Goal: Connect with others: Connect with others

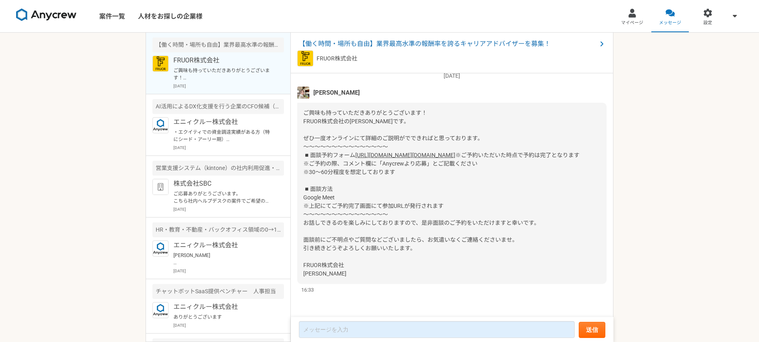
scroll to position [82, 0]
click at [653, 200] on div "案件一覧 人材をお探しの企業様 マイページ メッセージ 設定 【働く時間・場所も自由】業界最高水準の報酬率を誇るキャリアアドバイザーを募集！ FRUOR株式会…" at bounding box center [379, 171] width 759 height 342
click at [440, 45] on span "【働く時間・場所も自由】業界最高水準の報酬率を誇るキャリアアドバイザーを募集！" at bounding box center [448, 44] width 298 height 10
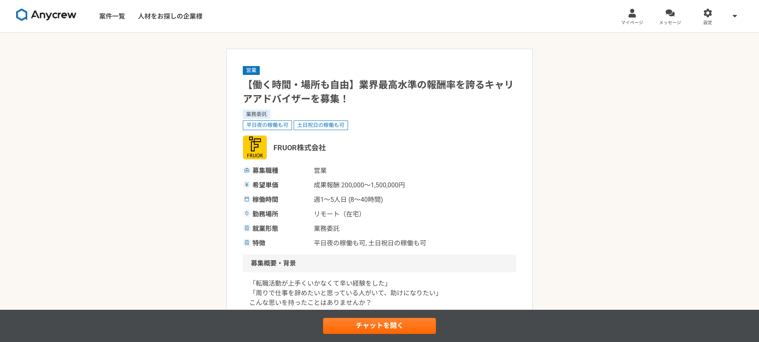
scroll to position [154, 0]
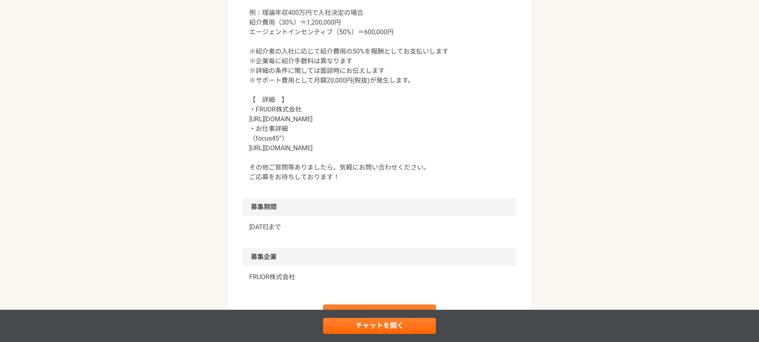
scroll to position [830, 0]
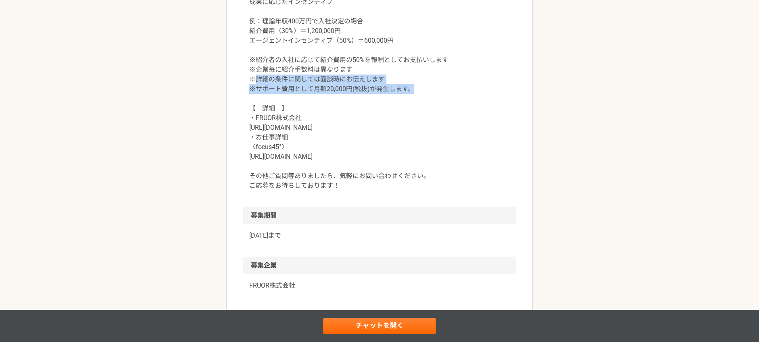
drag, startPoint x: 413, startPoint y: 91, endPoint x: 258, endPoint y: 84, distance: 155.8
click at [258, 84] on p "【　契約金額　】 成果に応じたインセンティブ 例：理論年収400万円で入社決定の場合 紹介費用（30%）＝1,200,000円 エージェントインセンティブ（5…" at bounding box center [379, 88] width 261 height 203
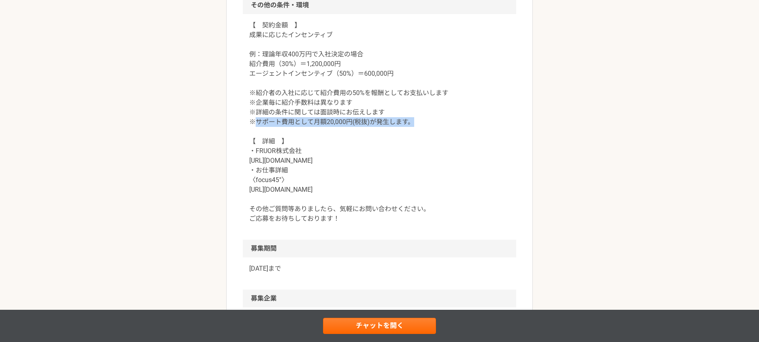
scroll to position [749, 0]
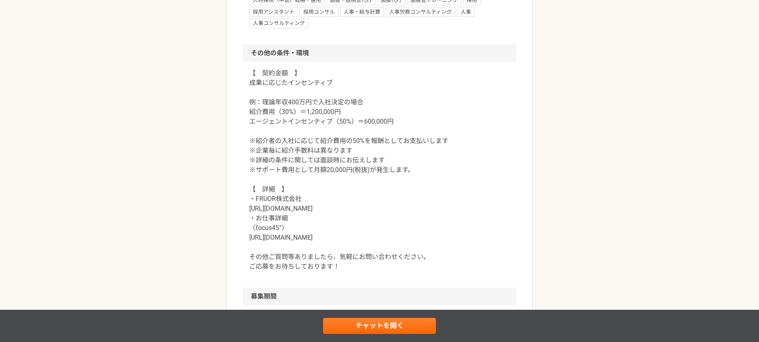
click at [331, 114] on p "【　契約金額　】 成果に応じたインセンティブ 例：理論年収400万円で入社決定の場合 紹介費用（30%）＝1,200,000円 エージェントインセンティブ（5…" at bounding box center [379, 170] width 261 height 203
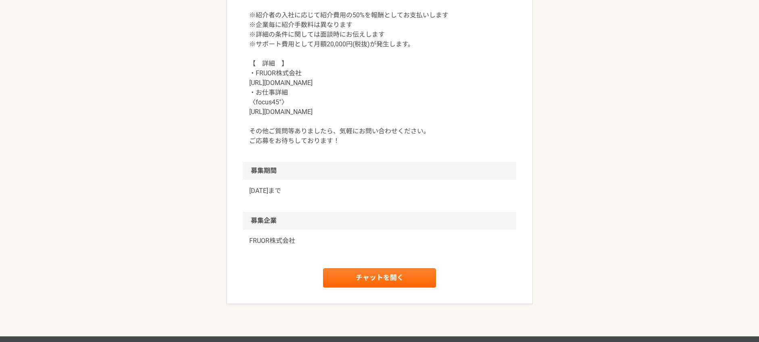
scroll to position [939, 0]
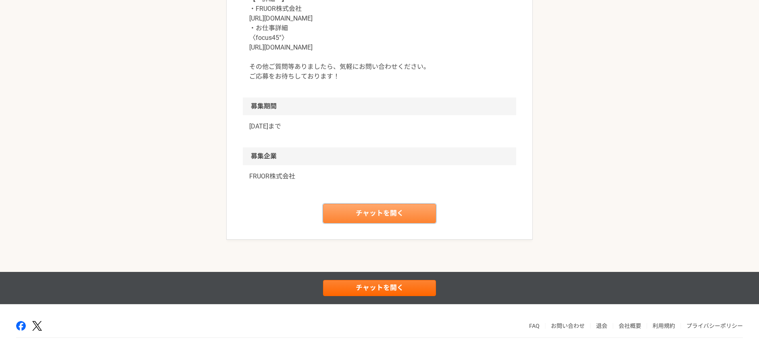
click at [362, 212] on link "チャットを開く" at bounding box center [379, 213] width 113 height 19
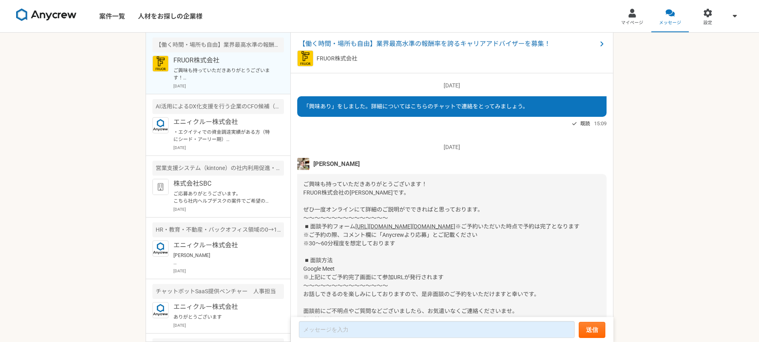
scroll to position [88, 0]
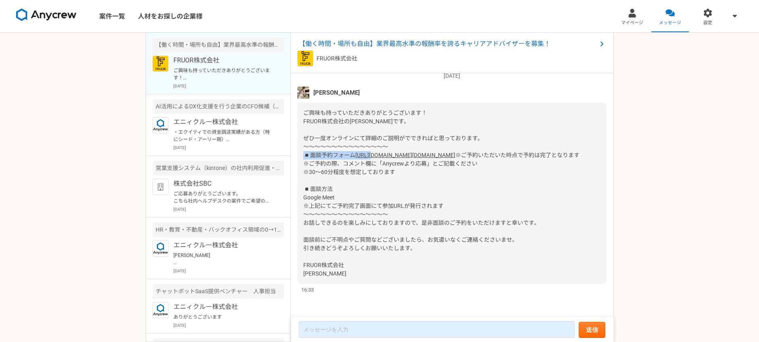
drag, startPoint x: 448, startPoint y: 142, endPoint x: 317, endPoint y: 144, distance: 131.1
click at [317, 143] on div "ご興味も持っていただきありがとうございます！ FRUOR株式会社の[PERSON_NAME]です。 ぜひ一度オンラインにて詳細のご説明がでできればと思っており…" at bounding box center [451, 193] width 309 height 181
drag, startPoint x: 454, startPoint y: 148, endPoint x: 302, endPoint y: 148, distance: 151.6
click at [302, 148] on div "ご興味も持っていただきありがとうございます！ FRUOR株式会社の[PERSON_NAME]です。 ぜひ一度オンラインにて詳細のご説明がでできればと思っており…" at bounding box center [451, 193] width 309 height 181
copy link "[URL][DOMAIN_NAME][DOMAIN_NAME]"
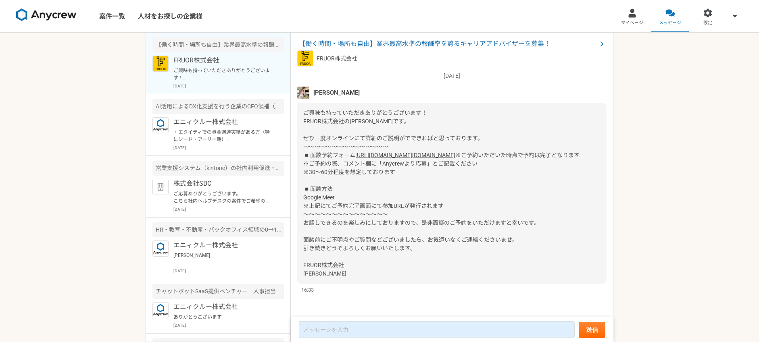
click at [564, 184] on div "ご興味も持っていただきありがとうございます！ FRUOR株式会社の[PERSON_NAME]です。 ぜひ一度オンラインにて詳細のご説明がでできればと思っており…" at bounding box center [451, 193] width 309 height 181
drag, startPoint x: 412, startPoint y: 161, endPoint x: 381, endPoint y: 163, distance: 31.1
click at [381, 163] on span "※ご予約いただいた時点で予約は完了となります ※ご予約の際、コメント欄に「Anycrewより応募」とご記載ください ※30〜60分程度を想定しております ◾️…" at bounding box center [441, 214] width 276 height 125
copy span "Anycrewより応募"
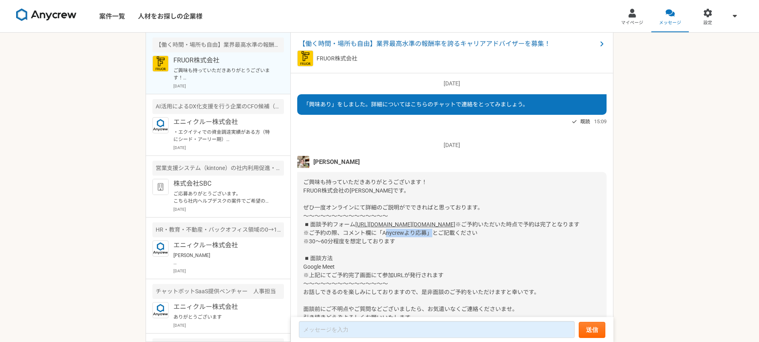
scroll to position [0, 0]
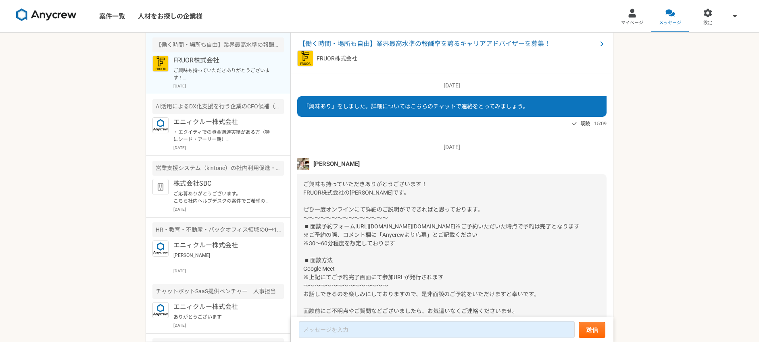
click at [659, 127] on div "案件一覧 人材をお探しの企業様 マイページ メッセージ 設定 【働く時間・場所も自由】業界最高水準の報酬率を誇るキャリアアドバイザーを募集！ FRUOR株式会…" at bounding box center [379, 171] width 759 height 342
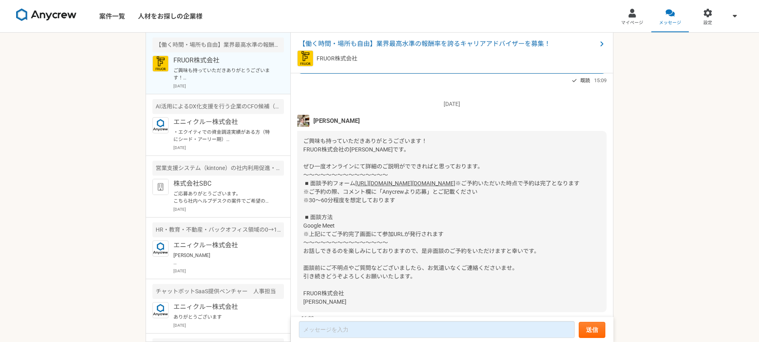
scroll to position [88, 0]
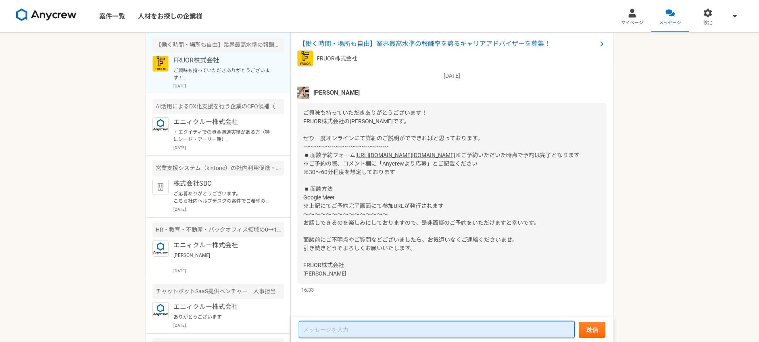
click at [462, 330] on textarea at bounding box center [437, 329] width 276 height 17
paste textarea "[DATE]　10:00 - 11:00"
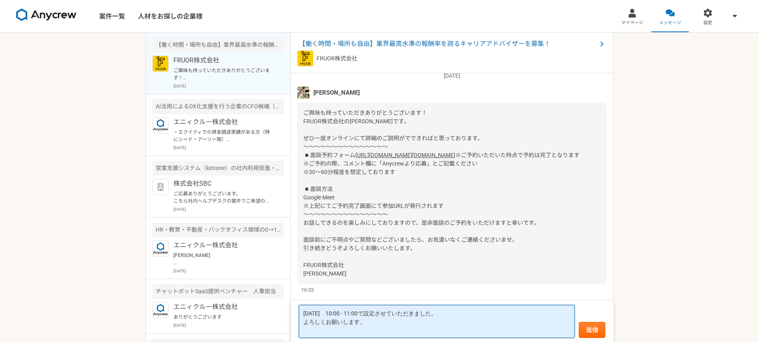
click at [302, 322] on textarea "[DATE]　10:00 - 11:00で設定させていただきました。 よろしくお願いします。" at bounding box center [437, 321] width 276 height 33
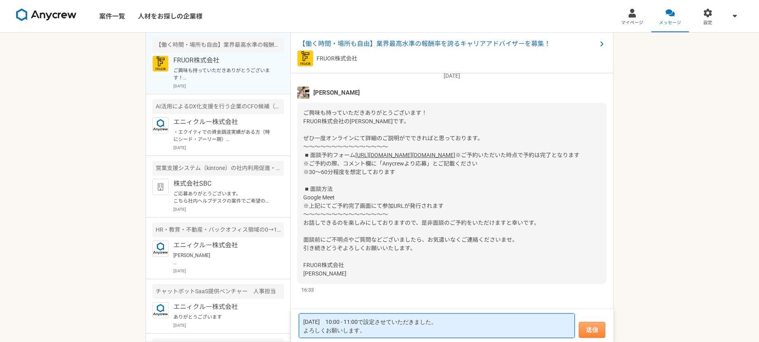
type textarea "[DATE]　10:00 - 11:00で設定させていただきました。 よろしくお願いします。"
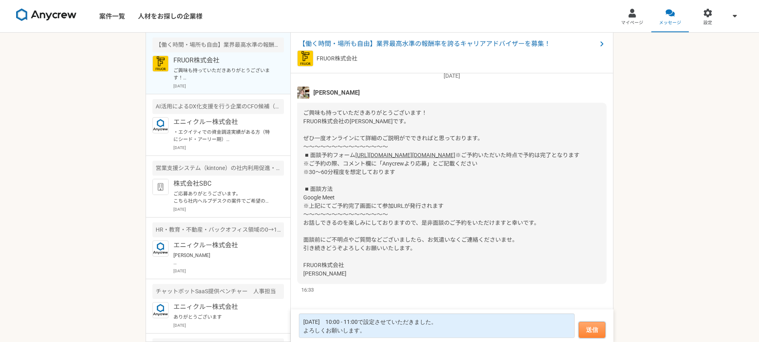
click at [581, 335] on button "送信" at bounding box center [592, 330] width 27 height 16
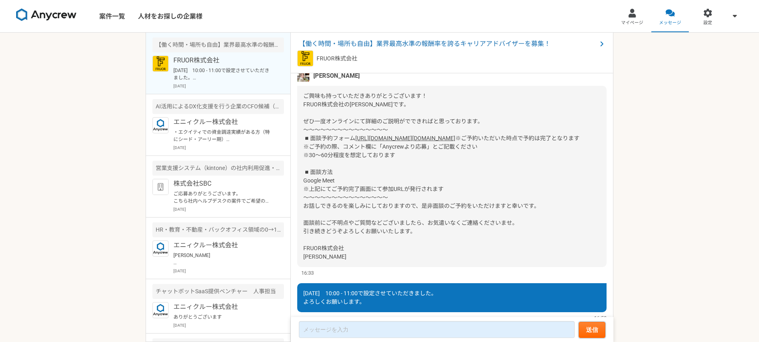
scroll to position [133, 0]
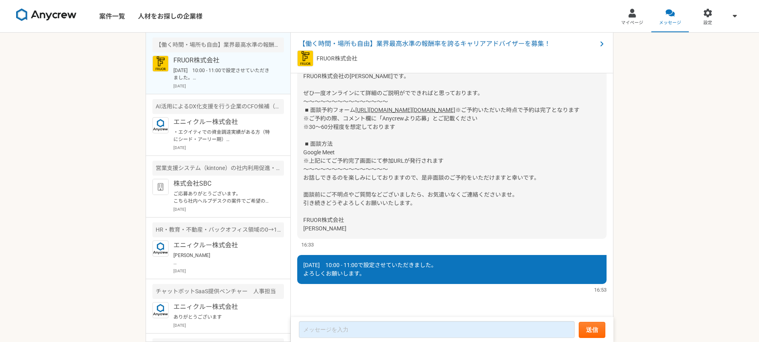
click at [690, 195] on div "案件一覧 人材をお探しの企業様 マイページ メッセージ 設定 【働く時間・場所も自由】業界最高水準の報酬率を誇るキャリアアドバイザーを募集！ FRUOR株式会…" at bounding box center [379, 171] width 759 height 342
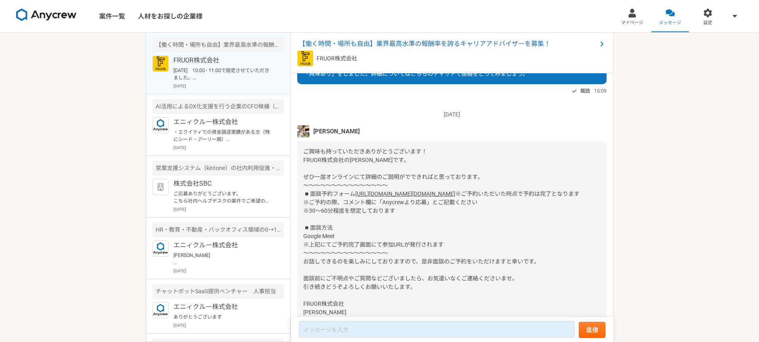
scroll to position [0, 0]
